Goal: Transaction & Acquisition: Obtain resource

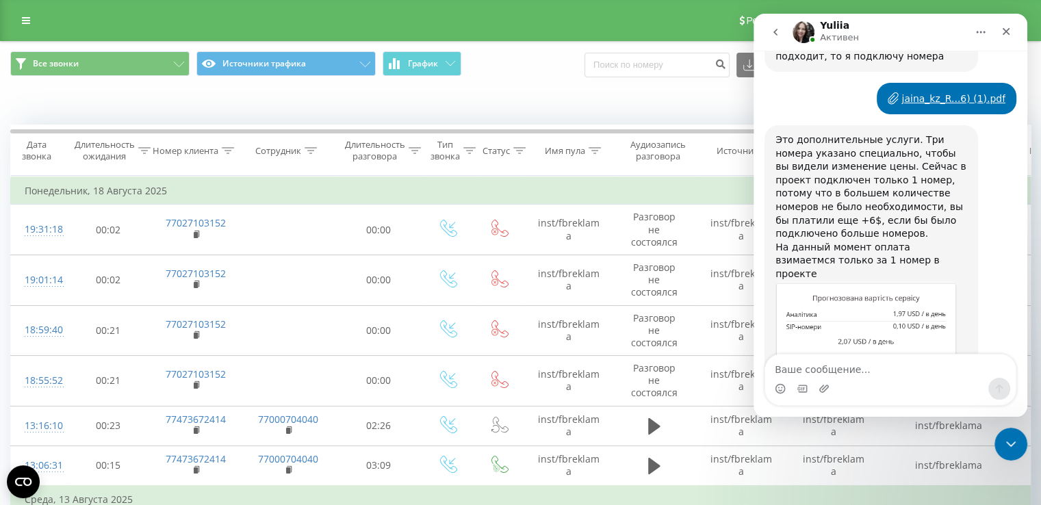
scroll to position [2155, 0]
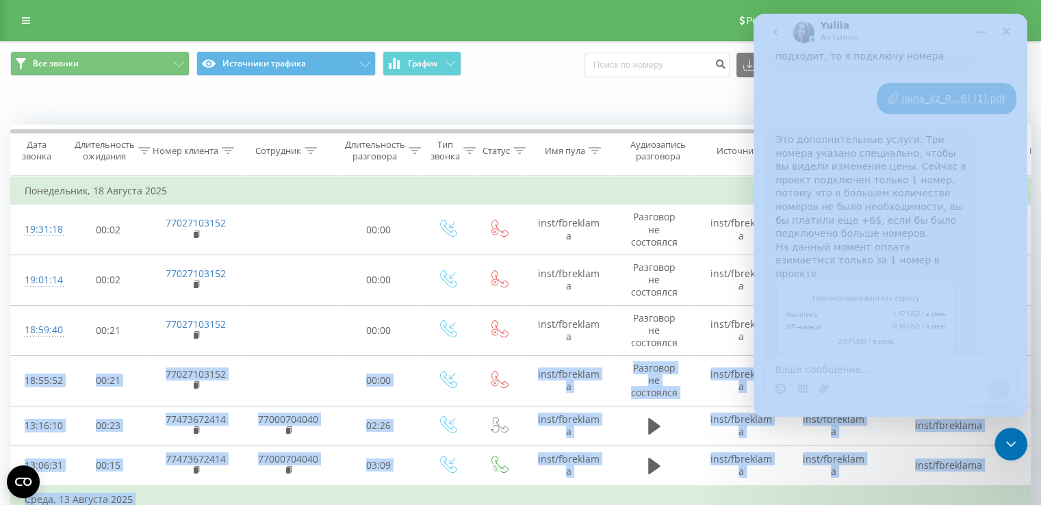
drag, startPoint x: 1780, startPoint y: 359, endPoint x: 1027, endPoint y: 337, distance: 753.9
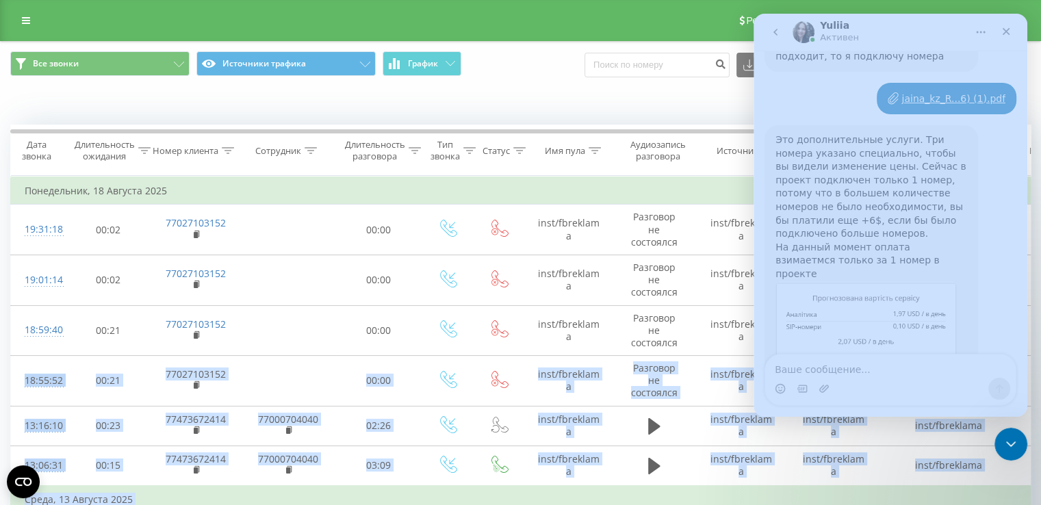
click at [989, 318] on div "Это дополнительные услуги. Три номера указано специально, чтобы вы видели измен…" at bounding box center [891, 314] width 252 height 378
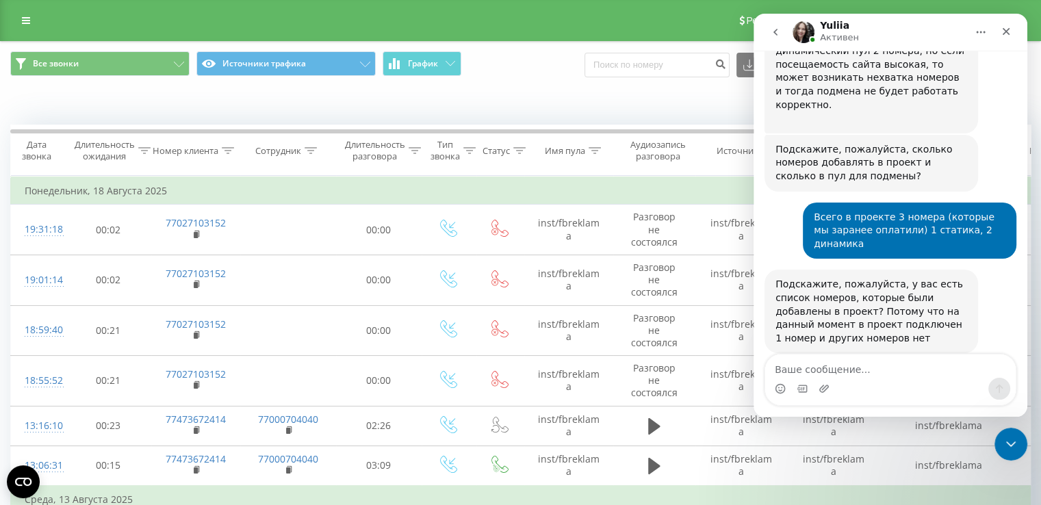
scroll to position [1838, 0]
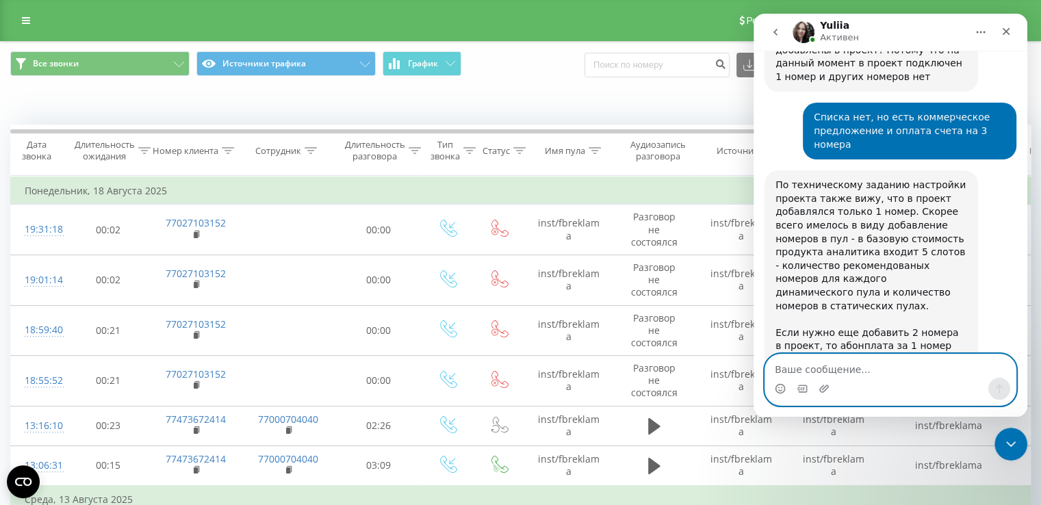
click at [862, 367] on textarea "Ваше сообщение..." at bounding box center [890, 366] width 251 height 23
type textarea "Но мы же и так платим 9$ за номера"
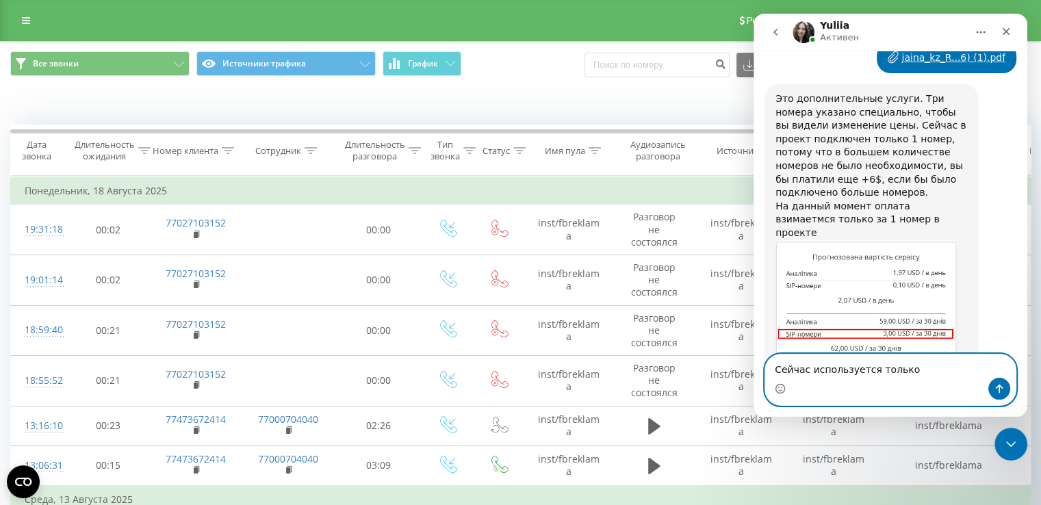
type textarea "Сейчас используется только 1"
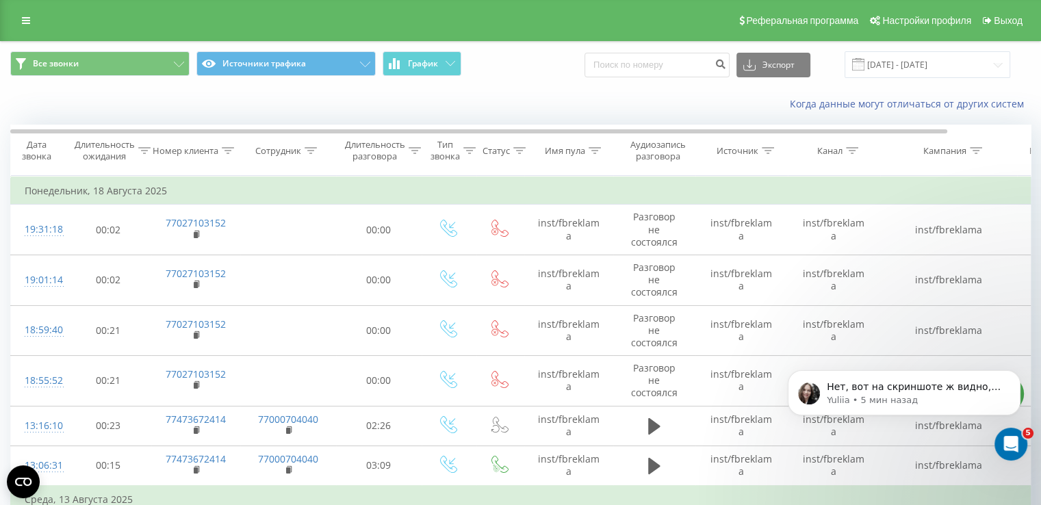
scroll to position [0, 0]
click at [862, 390] on p "Нет, вот на скриншоте ж видно, что вы платите 3$ за 1 номер. И используется тол…" at bounding box center [915, 388] width 177 height 14
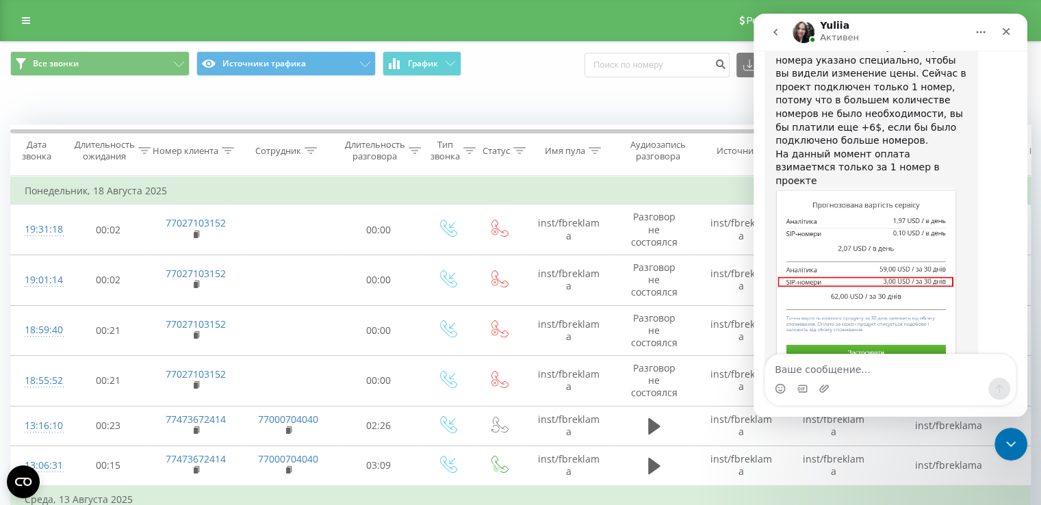
scroll to position [2316, 0]
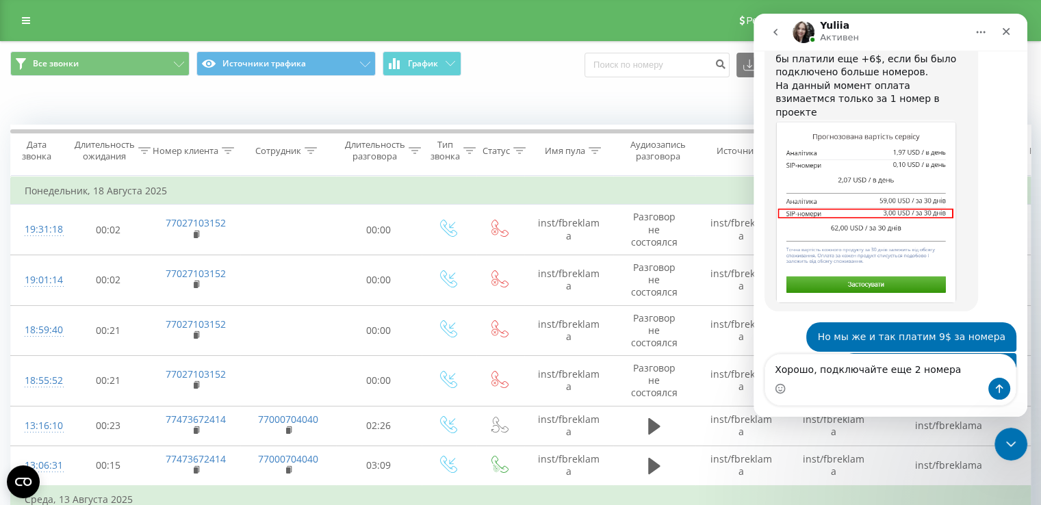
type textarea "Хорошо, подключайте еще 2 номера"
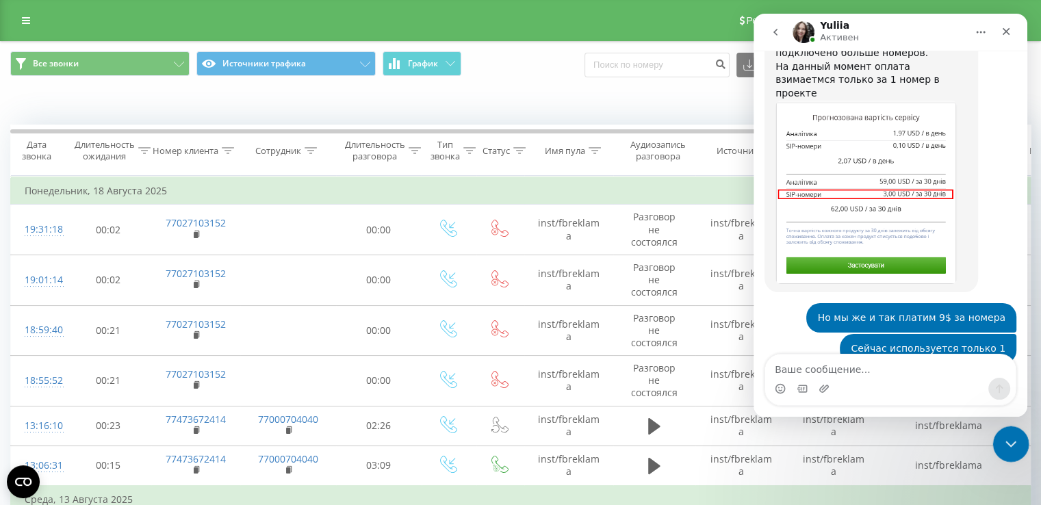
click at [1008, 431] on div "Закрыть службу сообщений Intercom" at bounding box center [1008, 442] width 33 height 33
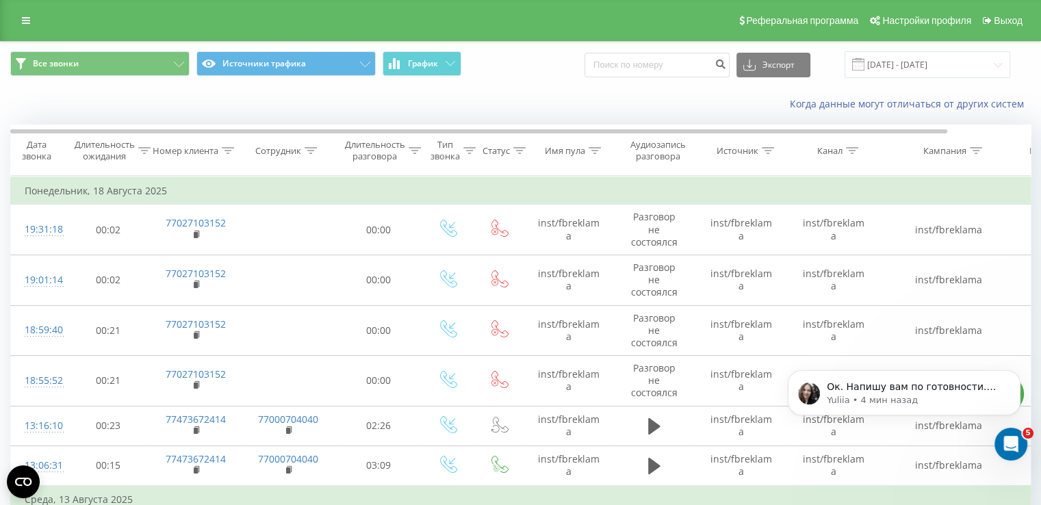
scroll to position [0, 0]
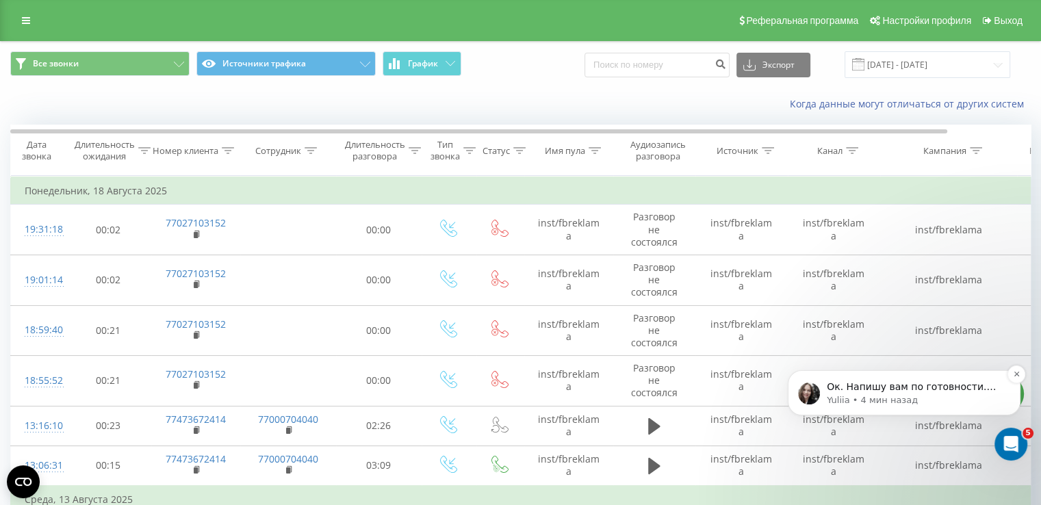
click at [873, 391] on p "Ок. Напишу вам по готовности. Прошу также предоставить скриншоты со страниц ваш…" at bounding box center [915, 388] width 177 height 14
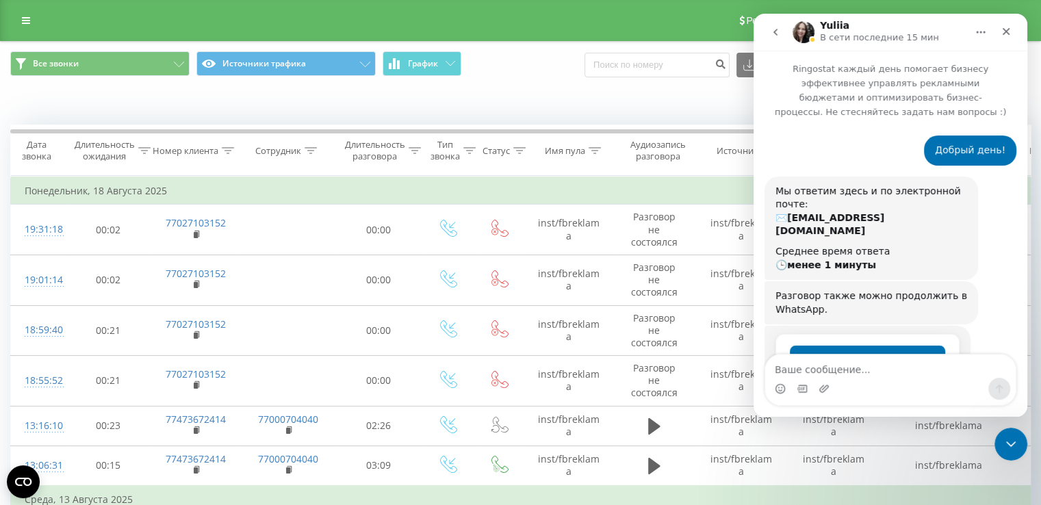
scroll to position [2452, 0]
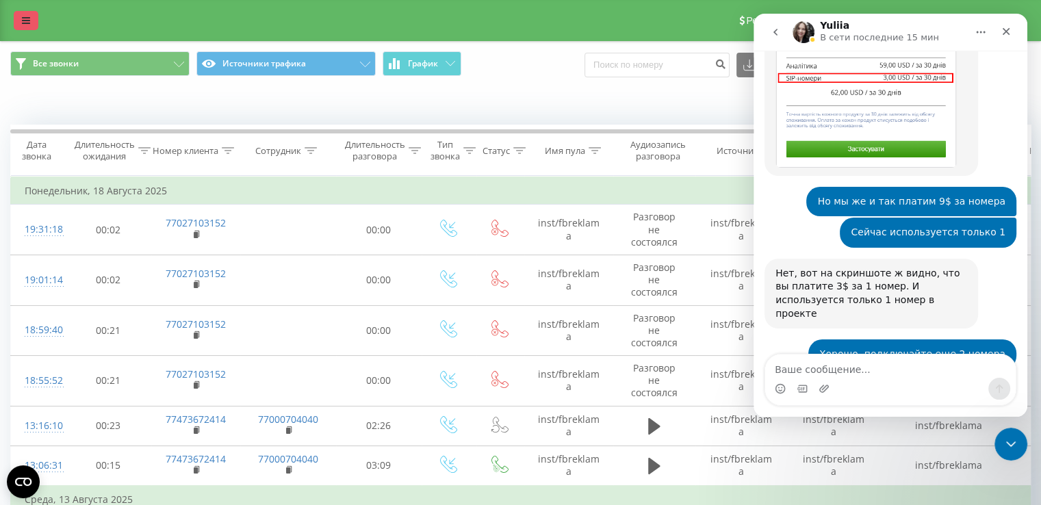
click at [30, 14] on link at bounding box center [26, 20] width 25 height 19
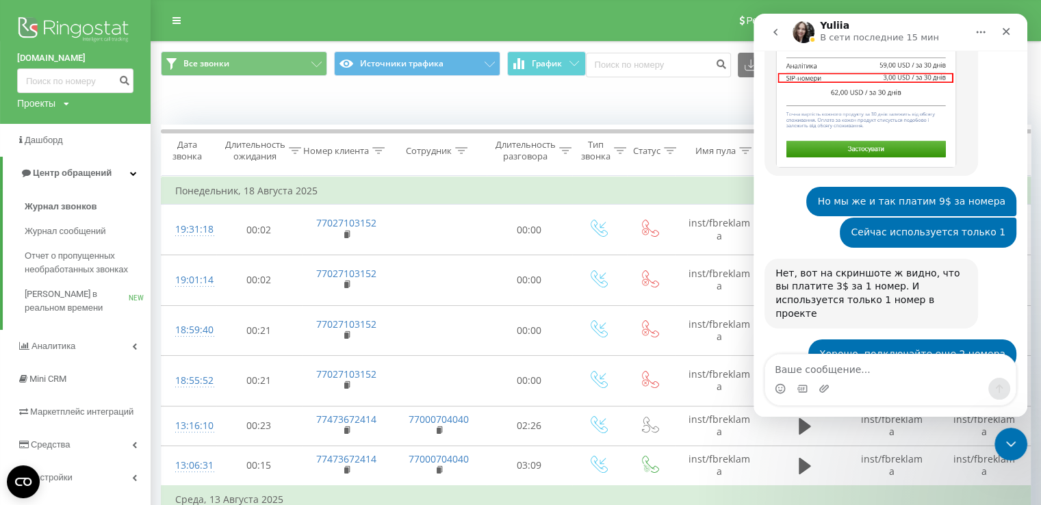
click at [55, 25] on img at bounding box center [75, 31] width 116 height 34
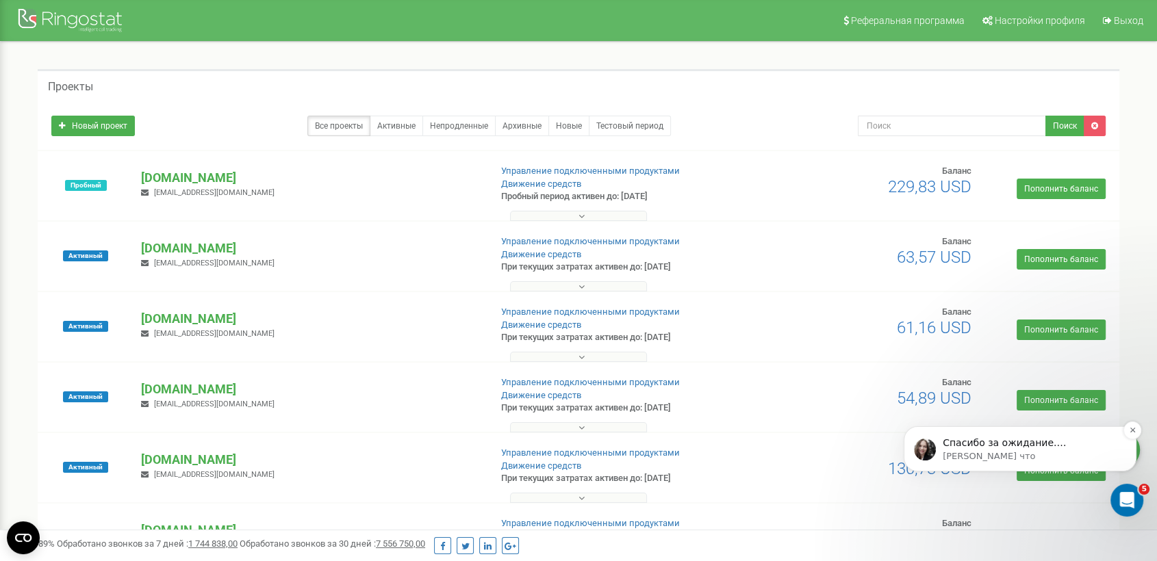
click at [1004, 458] on div "Спасибо за ожидание. Подключила 2 номера в проект [DOMAIN_NAME]: 77470959534 и …" at bounding box center [1019, 448] width 233 height 45
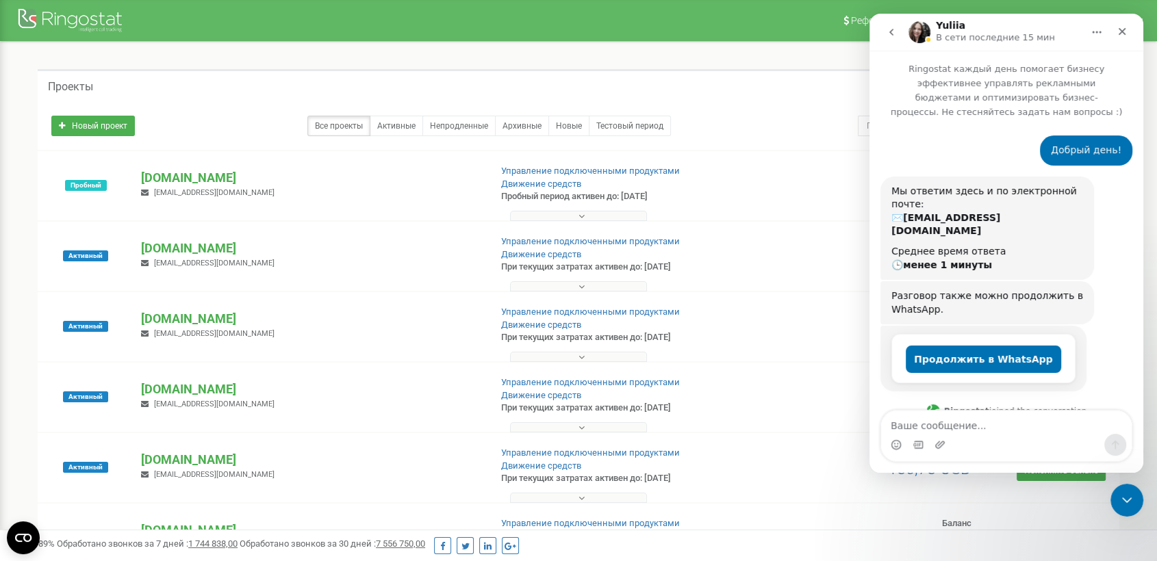
scroll to position [2494, 0]
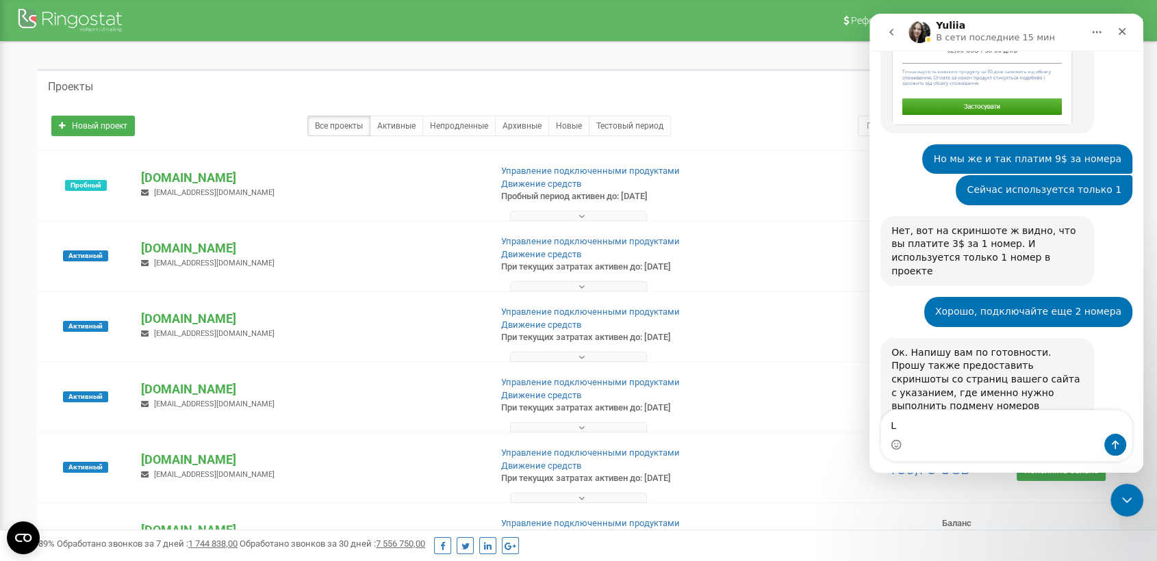
type textarea "Lf"
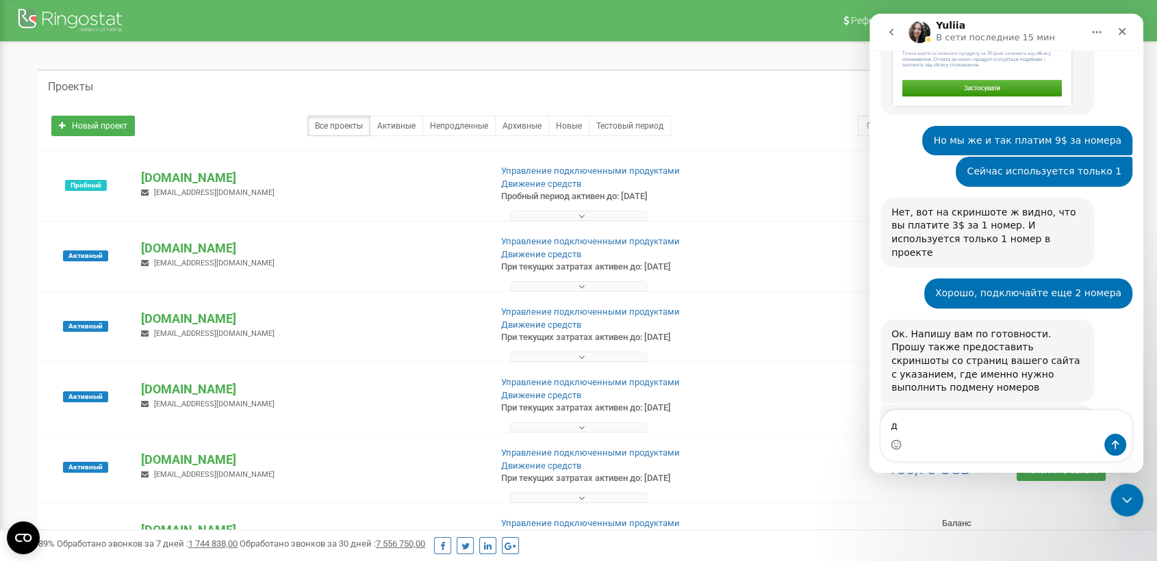
type textarea "да"
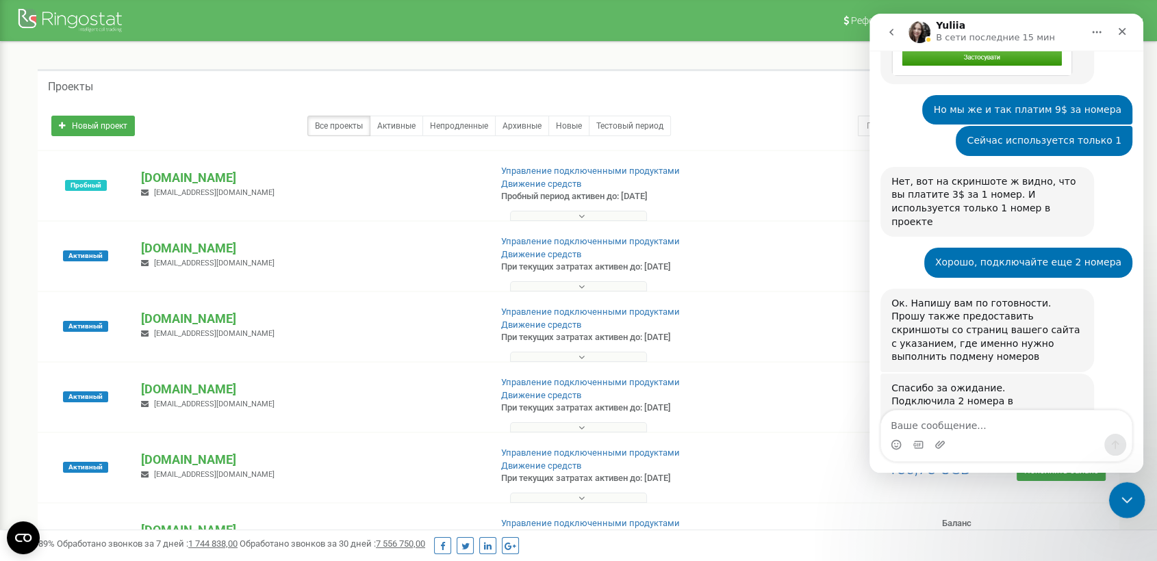
click at [1040, 504] on icon "Закрыть службу сообщений Intercom" at bounding box center [1124, 498] width 16 height 16
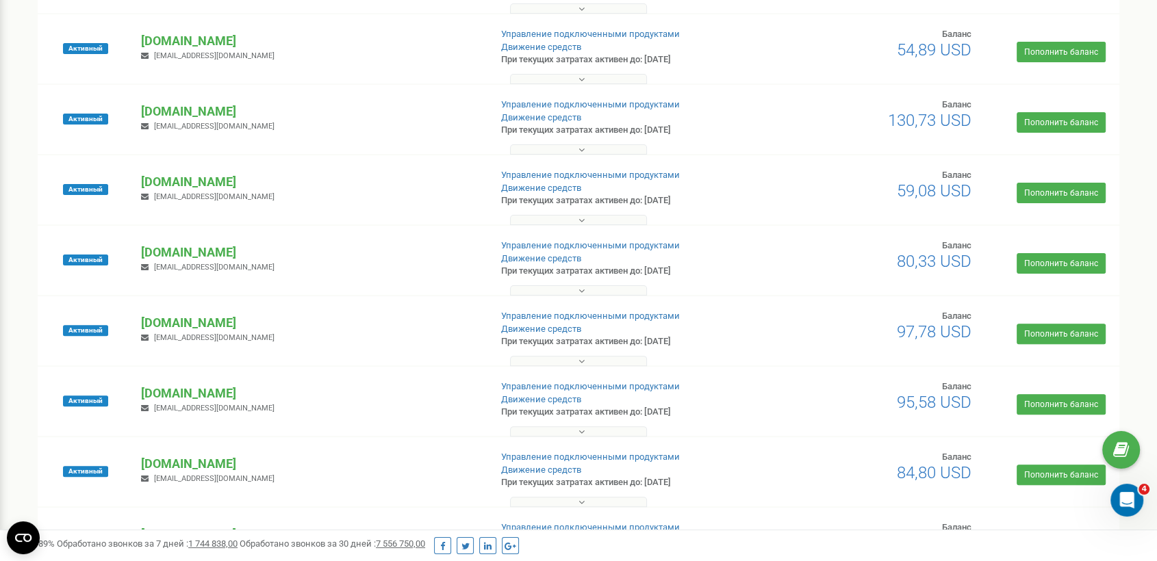
scroll to position [350, 0]
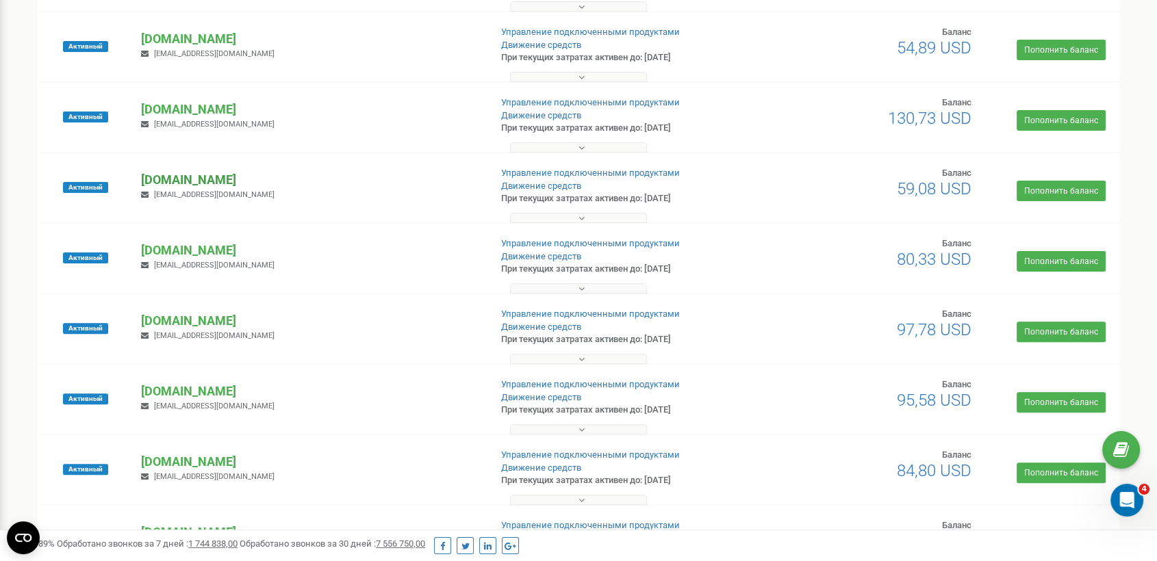
click at [214, 184] on p "[DOMAIN_NAME]" at bounding box center [309, 180] width 337 height 18
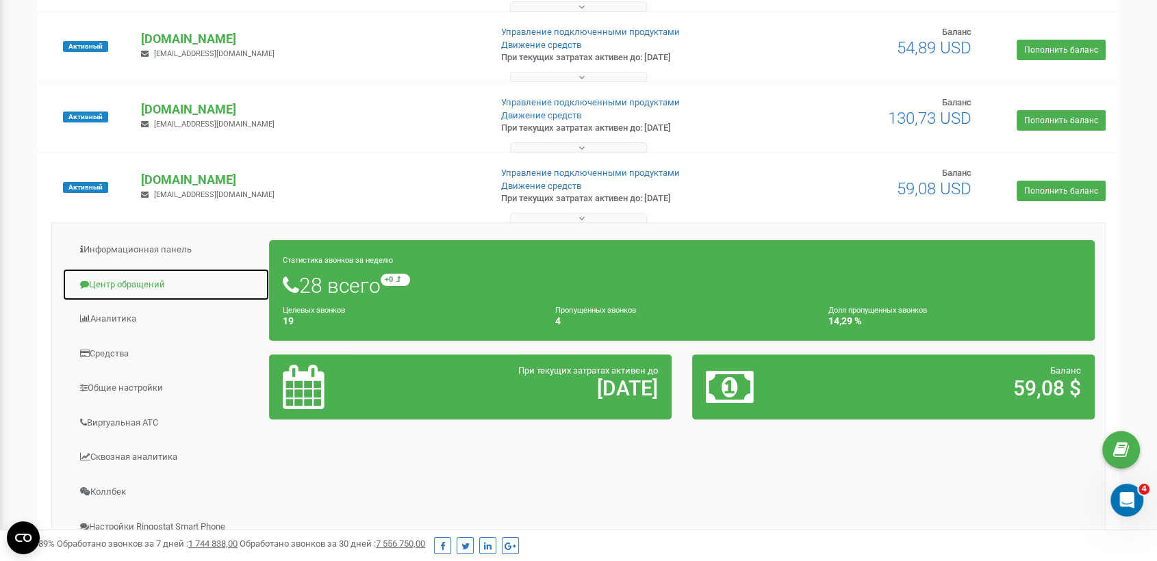
click at [146, 283] on link "Центр обращений" at bounding box center [165, 285] width 207 height 34
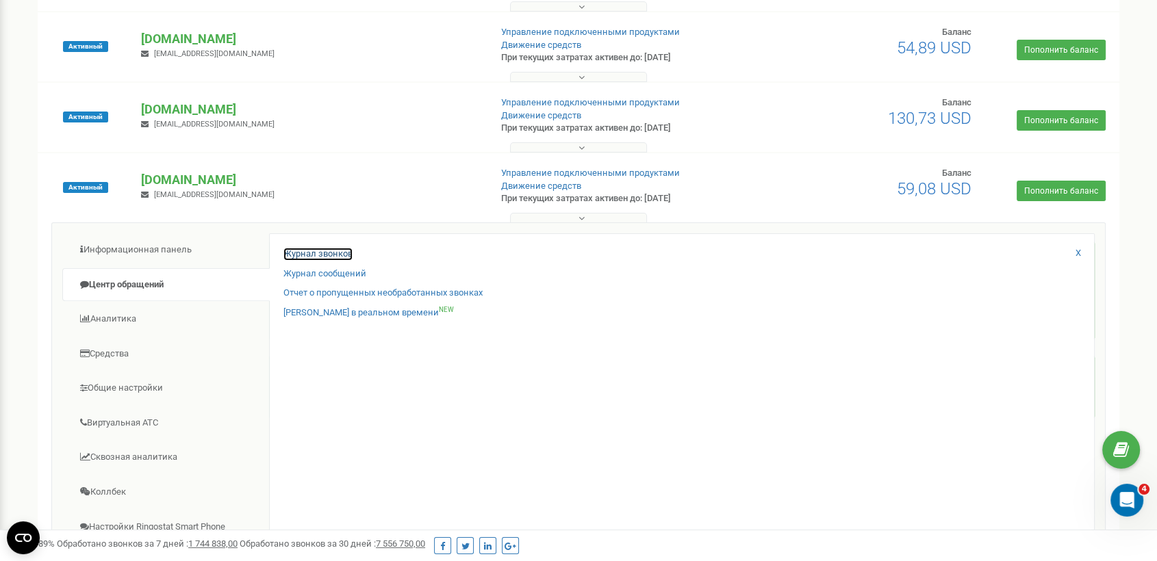
scroll to position [2596, 0]
click at [309, 249] on link "Журнал звонков" at bounding box center [317, 254] width 69 height 13
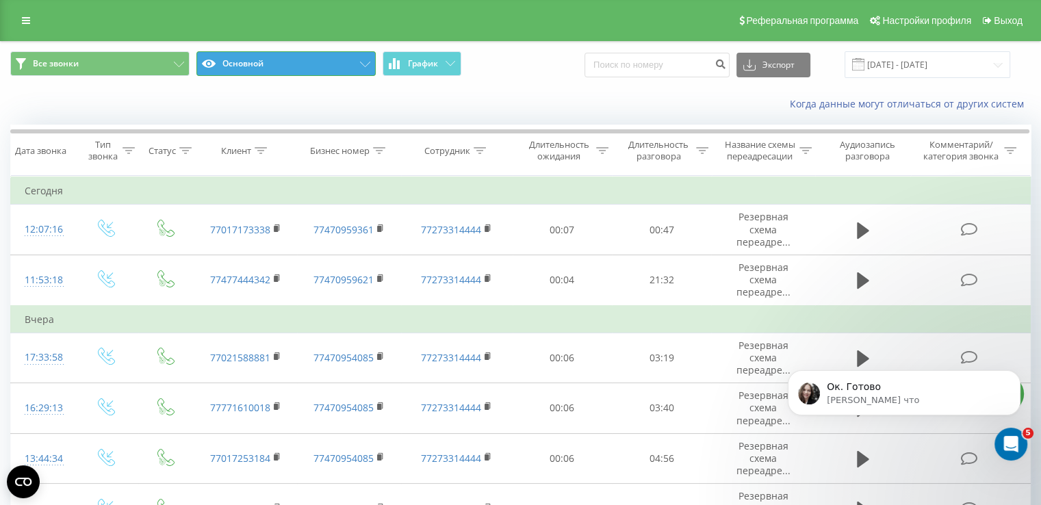
click at [318, 68] on button "Основной" at bounding box center [285, 63] width 179 height 25
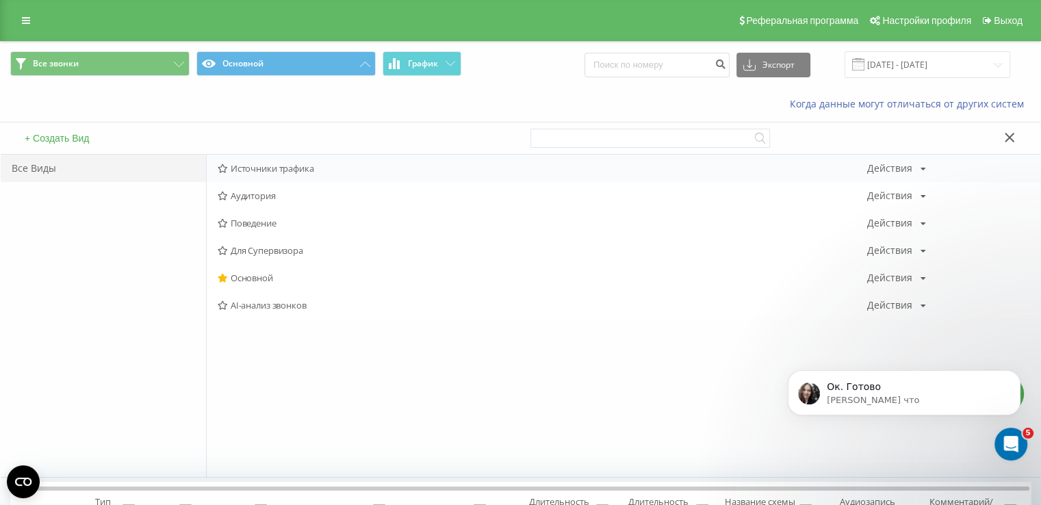
click at [287, 165] on span "Источники трафика" at bounding box center [543, 169] width 650 height 10
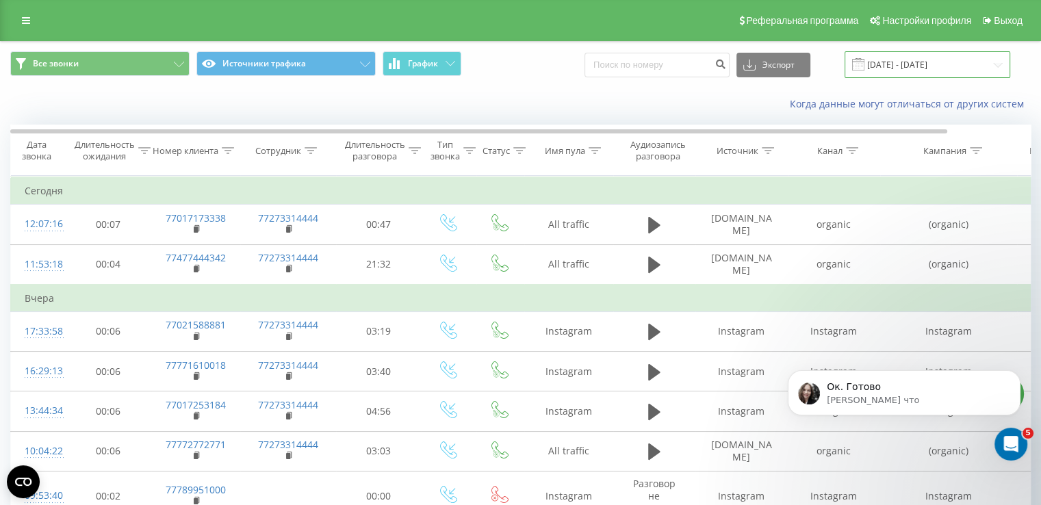
click at [879, 74] on input "20.07.2025 - 20.08.2025" at bounding box center [928, 64] width 166 height 27
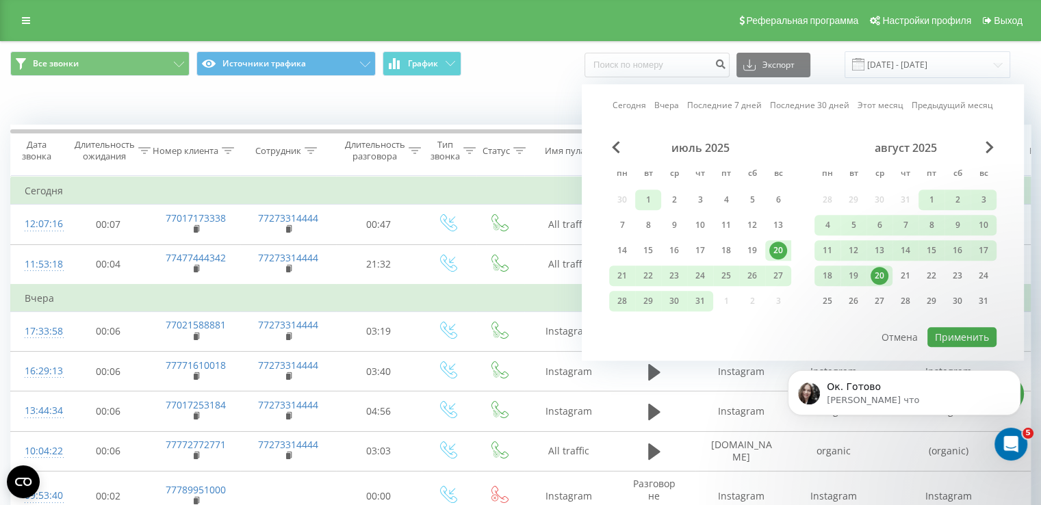
click at [654, 195] on div "1" at bounding box center [648, 200] width 18 height 18
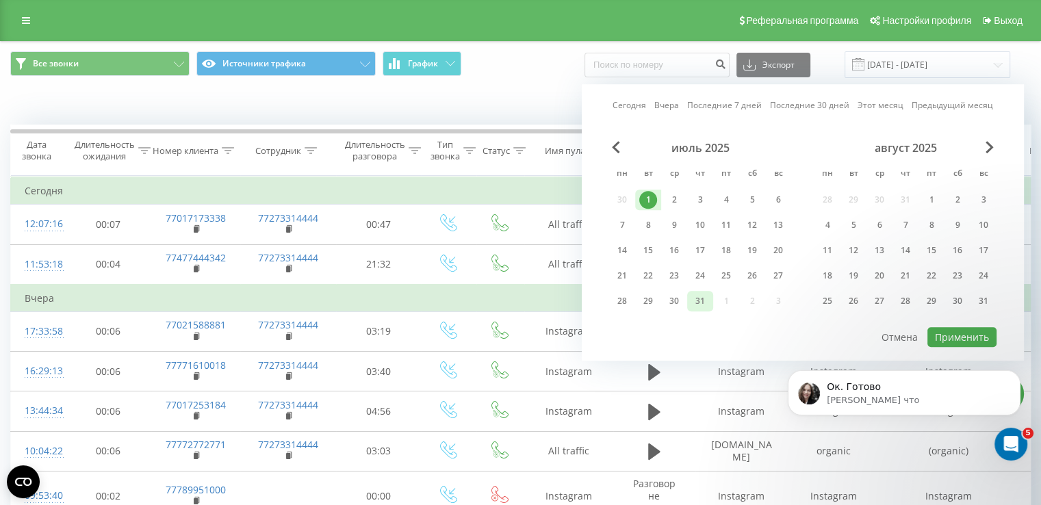
click at [699, 298] on div "31" at bounding box center [700, 301] width 18 height 18
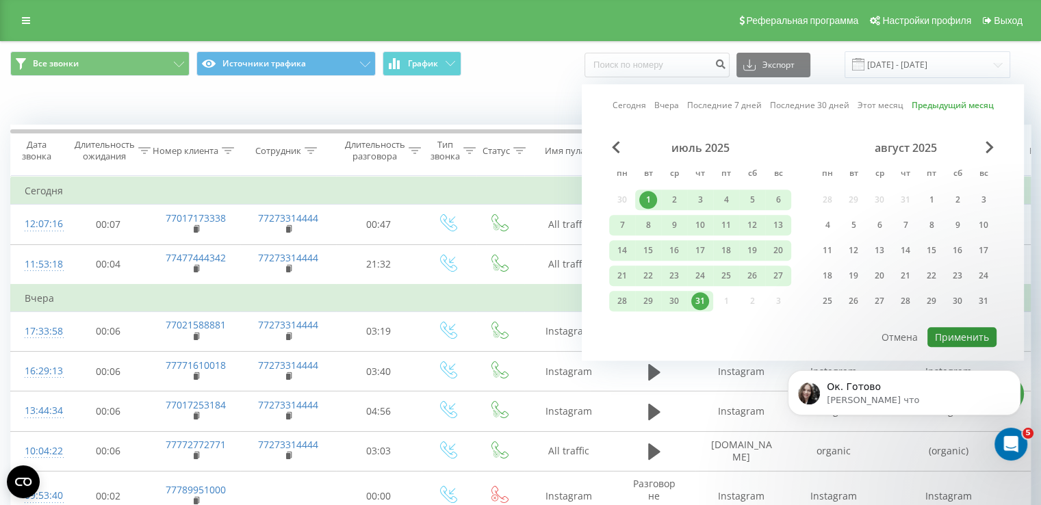
click at [936, 327] on button "Применить" at bounding box center [961, 337] width 69 height 20
type input "01.07.2025 - 31.07.2025"
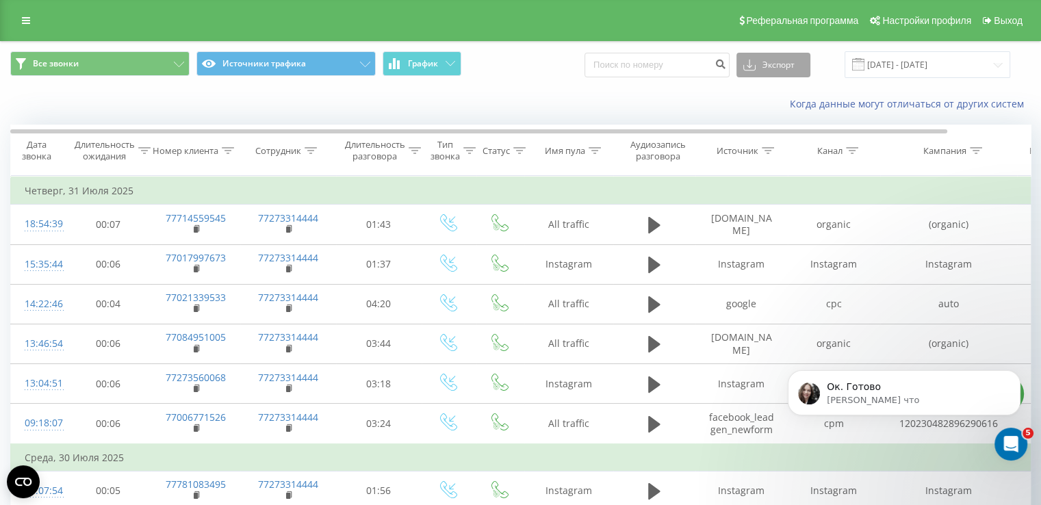
click at [796, 64] on button "Экспорт" at bounding box center [773, 65] width 74 height 25
click at [782, 133] on div ".xlsx" at bounding box center [773, 139] width 73 height 25
